Goal: Information Seeking & Learning: Learn about a topic

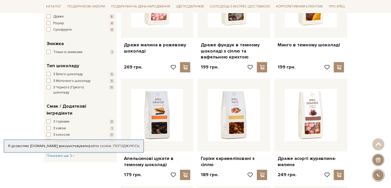
scroll to position [163, 0]
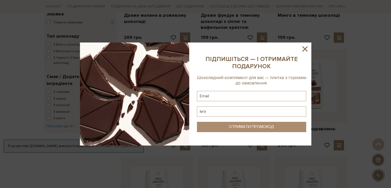
click at [304, 51] on icon at bounding box center [305, 48] width 5 height 5
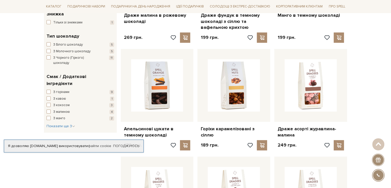
click at [124, 147] on link "Погоджуюсь" at bounding box center [126, 146] width 26 height 5
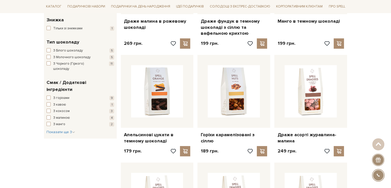
scroll to position [116, 0]
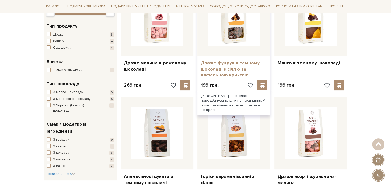
click at [236, 71] on link "Драже фундук в темному шоколаді з сіллю та вафельною крихтою" at bounding box center [234, 69] width 67 height 18
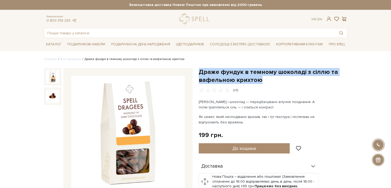
drag, startPoint x: 262, startPoint y: 81, endPoint x: 198, endPoint y: 73, distance: 64.6
copy h1 "Драже фундук в темному шоколаді з сіллю та вафельною крихтою"
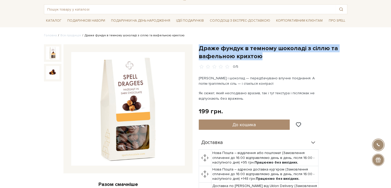
scroll to position [27, 0]
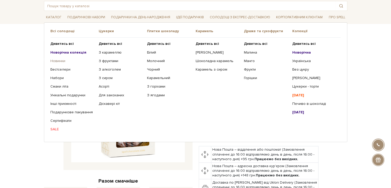
click at [63, 60] on link "Новинки" at bounding box center [72, 61] width 45 height 5
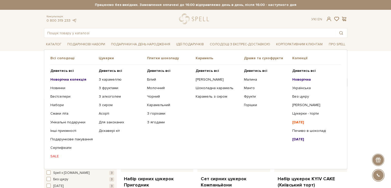
click at [64, 77] on b "Новорічна колекція" at bounding box center [68, 79] width 36 height 4
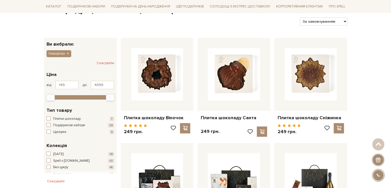
scroll to position [32, 0]
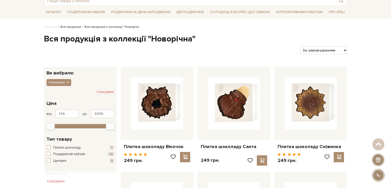
click at [70, 27] on link "Вся продукція" at bounding box center [70, 27] width 21 height 4
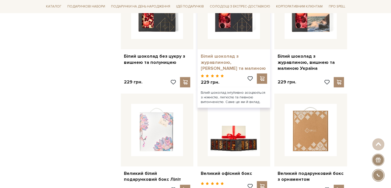
scroll to position [450, 0]
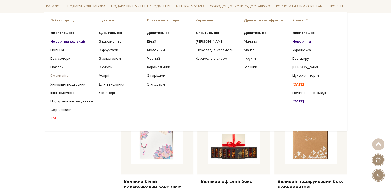
click at [62, 75] on link "Смаки літа" at bounding box center [72, 75] width 45 height 5
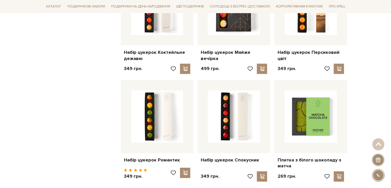
scroll to position [364, 0]
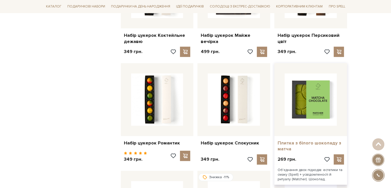
click at [308, 144] on link "Плитка з білого шоколаду з матча" at bounding box center [311, 146] width 67 height 12
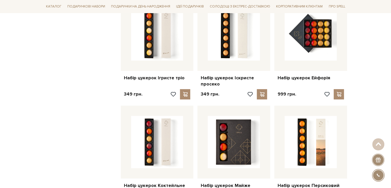
scroll to position [64, 0]
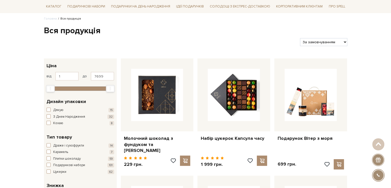
scroll to position [32, 0]
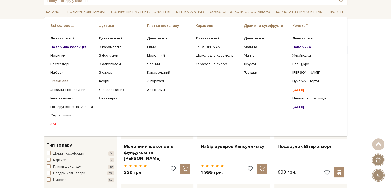
click at [57, 80] on link "Смаки літа" at bounding box center [72, 81] width 45 height 5
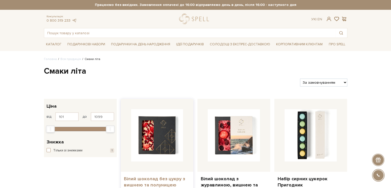
click at [133, 179] on link "Білий шоколад без цукру з вишнею та полуницею" at bounding box center [157, 182] width 67 height 12
